Goal: Task Accomplishment & Management: Complete application form

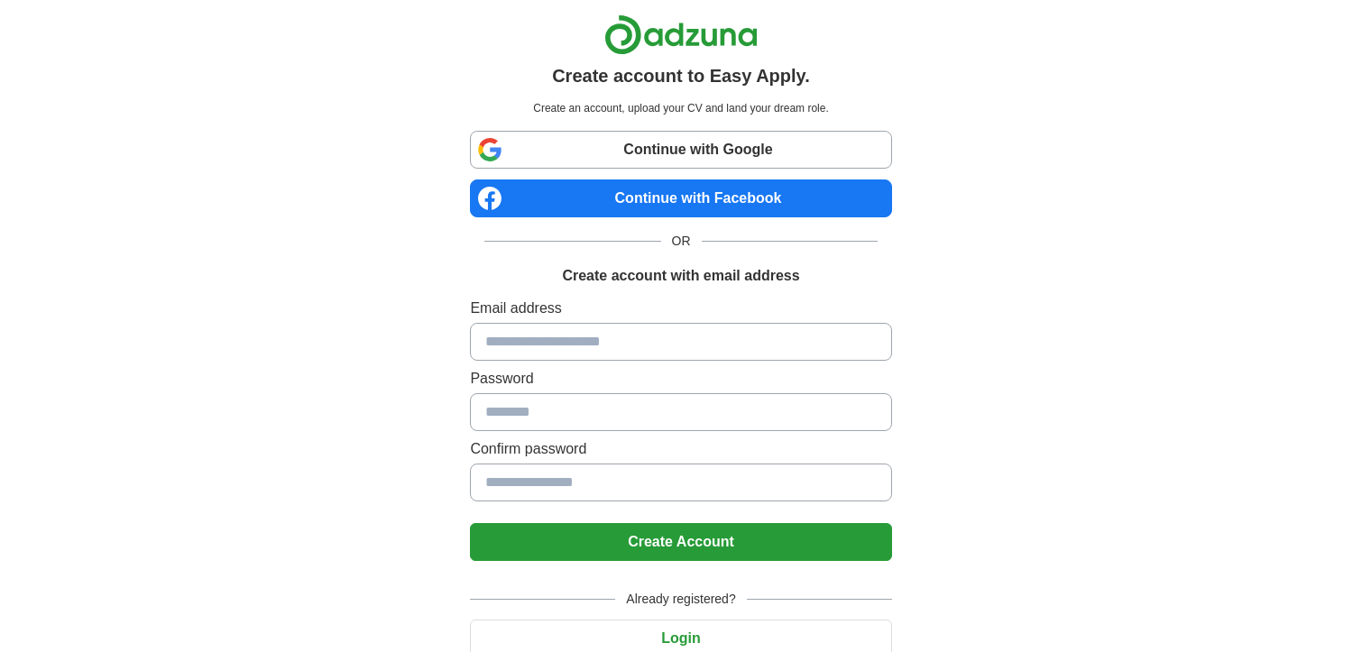
scroll to position [72, 0]
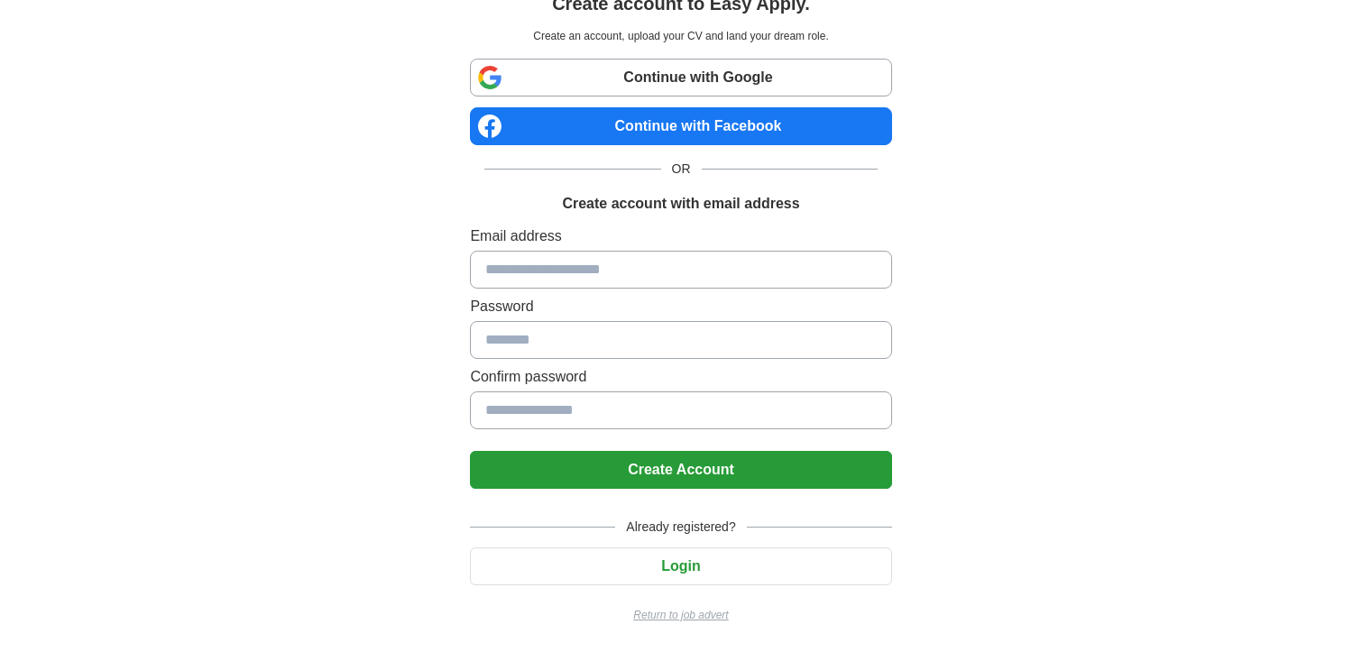
click at [683, 616] on p "Return to job advert" at bounding box center [680, 615] width 421 height 16
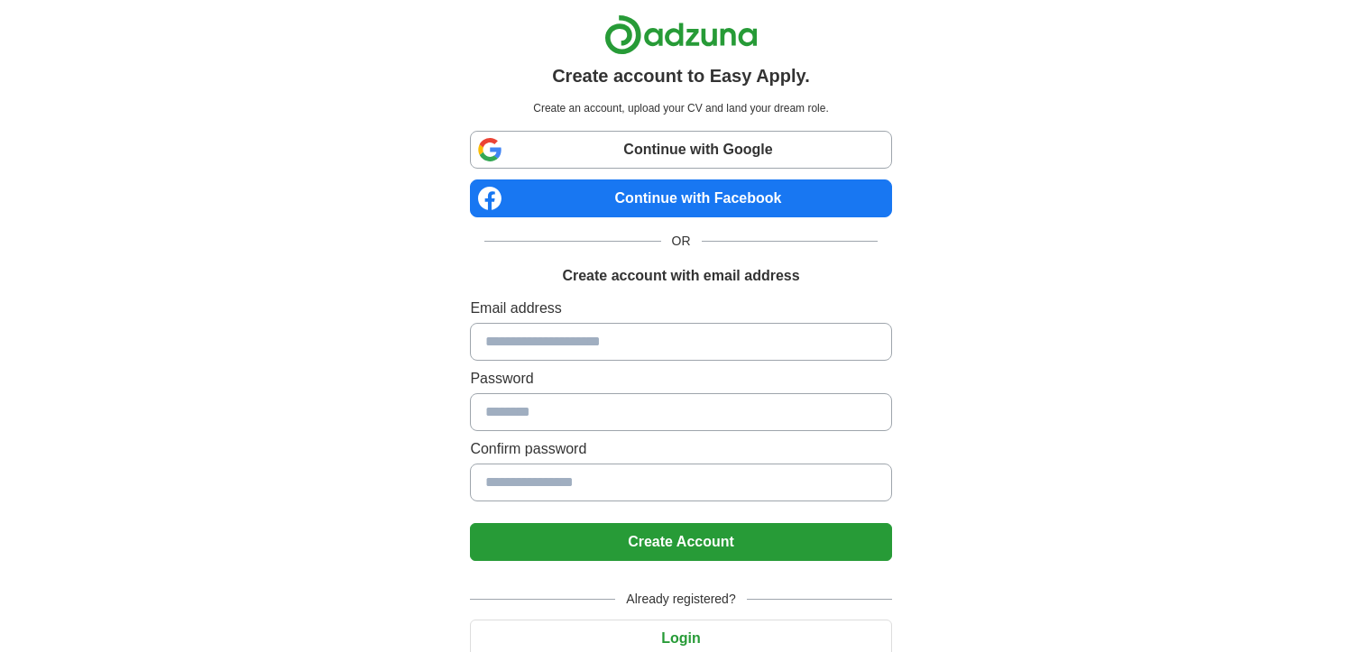
click at [623, 200] on link "Continue with Facebook" at bounding box center [680, 199] width 421 height 38
